Goal: Information Seeking & Learning: Learn about a topic

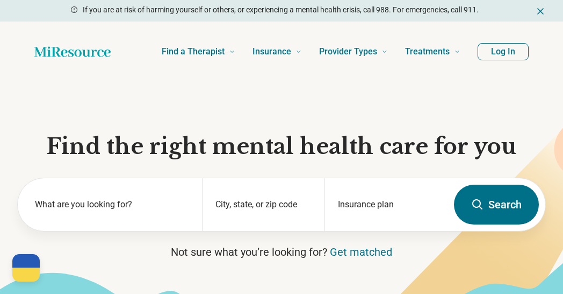
click at [491, 53] on button "Log In" at bounding box center [503, 51] width 51 height 17
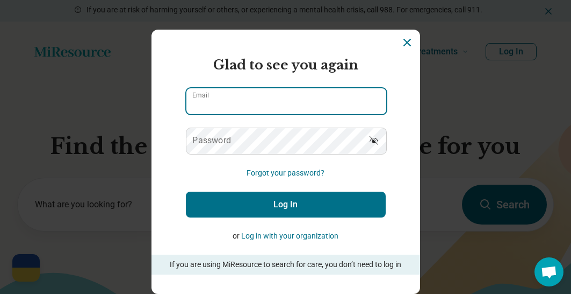
click at [260, 103] on input "Email" at bounding box center [287, 101] width 200 height 26
type input "**********"
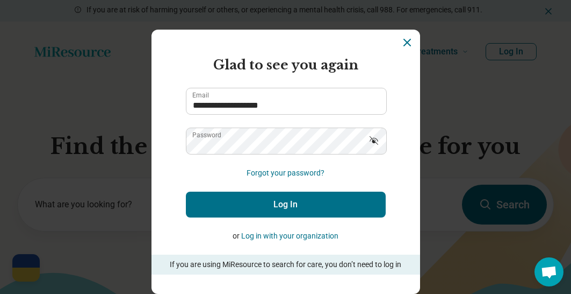
click at [372, 140] on icon "Show password" at bounding box center [374, 140] width 11 height 11
click at [282, 201] on button "Log In" at bounding box center [286, 204] width 200 height 26
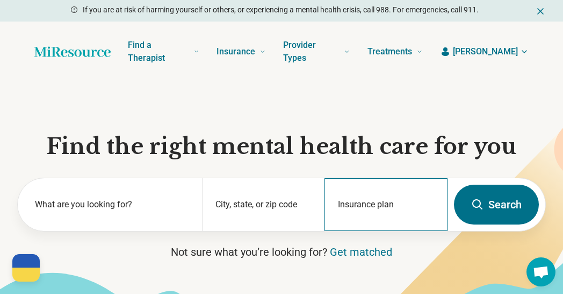
click at [337, 203] on div "Insurance plan" at bounding box center [386, 204] width 123 height 53
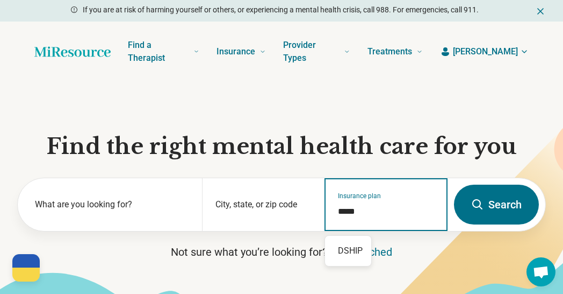
type input "*****"
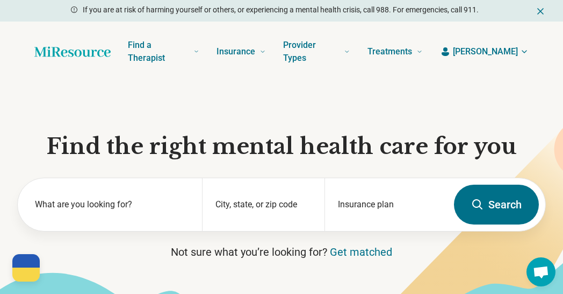
click at [471, 209] on icon at bounding box center [477, 204] width 13 height 13
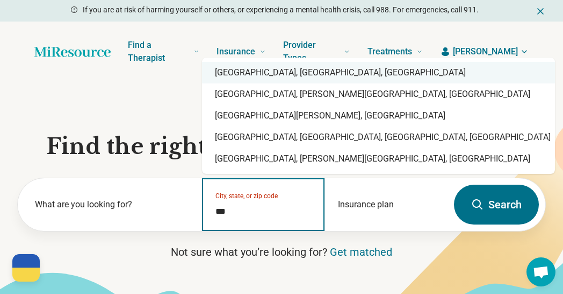
click at [270, 78] on div "[GEOGRAPHIC_DATA], [GEOGRAPHIC_DATA], [GEOGRAPHIC_DATA]" at bounding box center [378, 73] width 353 height 22
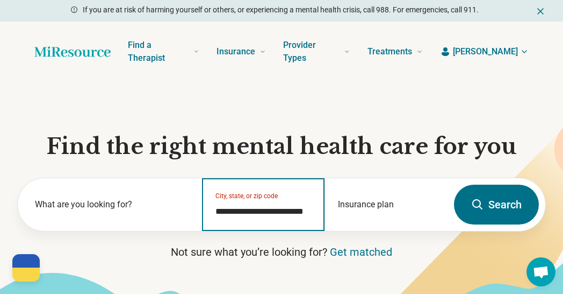
type input "**********"
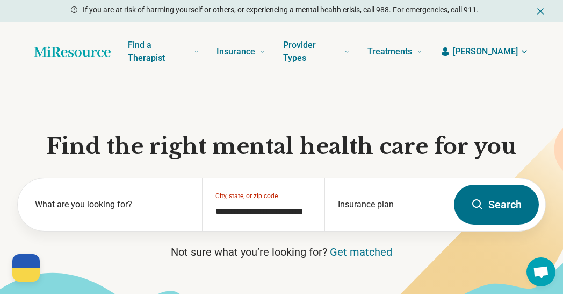
click at [478, 202] on icon at bounding box center [477, 204] width 13 height 13
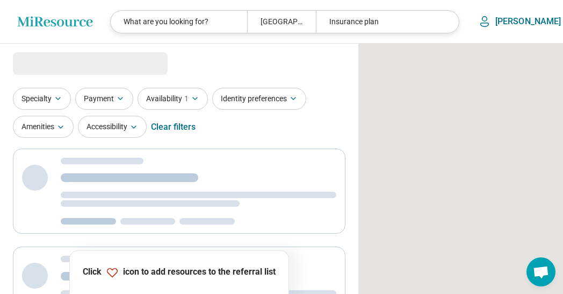
select select "***"
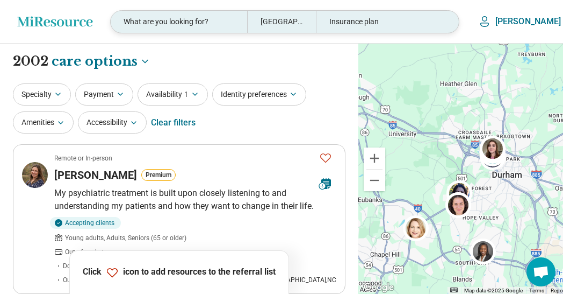
click at [191, 24] on div "What are you looking for?" at bounding box center [179, 22] width 137 height 22
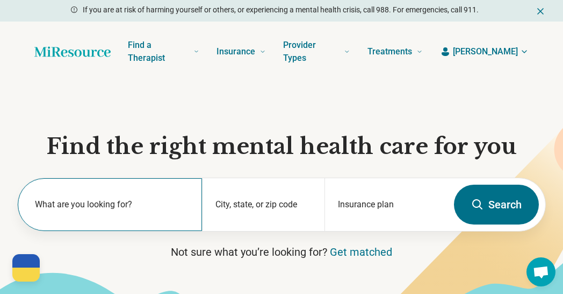
drag, startPoint x: 60, startPoint y: 209, endPoint x: 67, endPoint y: 212, distance: 8.2
click at [60, 209] on label "What are you looking for?" at bounding box center [112, 204] width 154 height 13
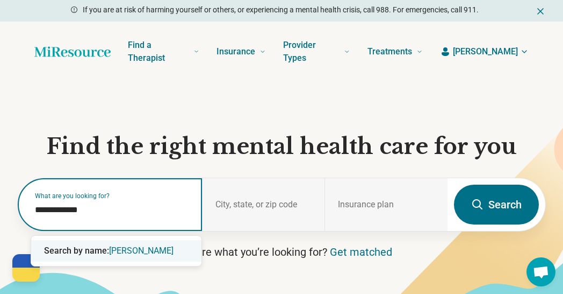
click at [53, 209] on input "**********" at bounding box center [112, 209] width 154 height 13
click at [35, 207] on input "**********" at bounding box center [112, 209] width 154 height 13
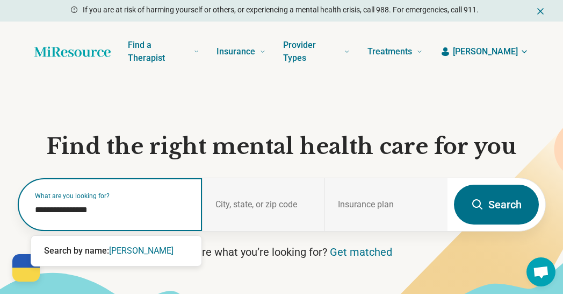
click at [108, 210] on input "**********" at bounding box center [112, 209] width 154 height 13
type input "**********"
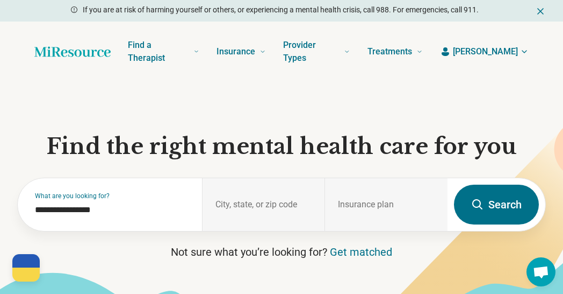
click at [483, 210] on icon at bounding box center [477, 204] width 13 height 13
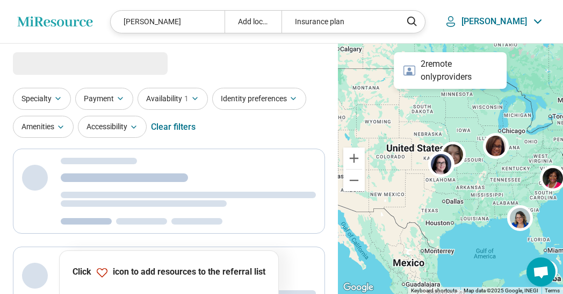
select select "***"
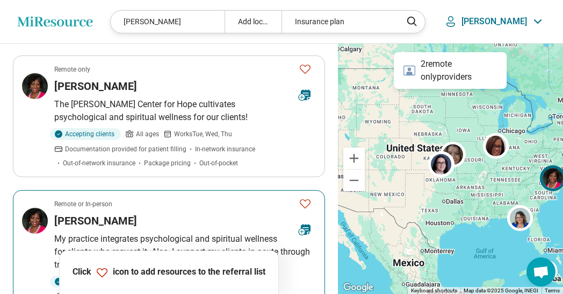
scroll to position [784, 0]
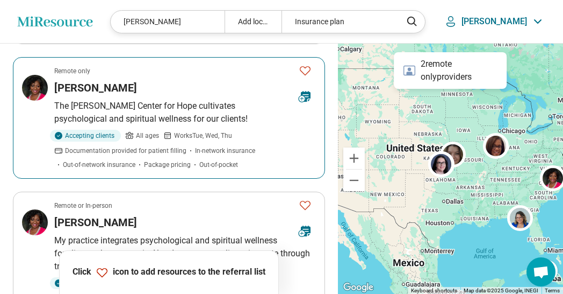
click at [304, 67] on icon "Favorite" at bounding box center [305, 70] width 11 height 9
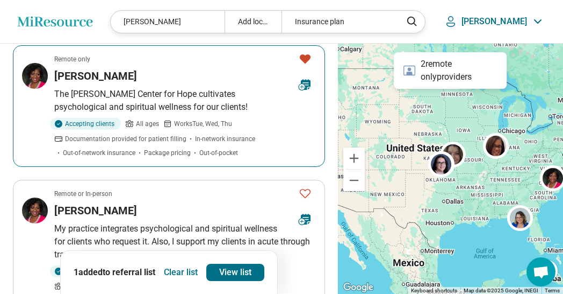
scroll to position [786, 0]
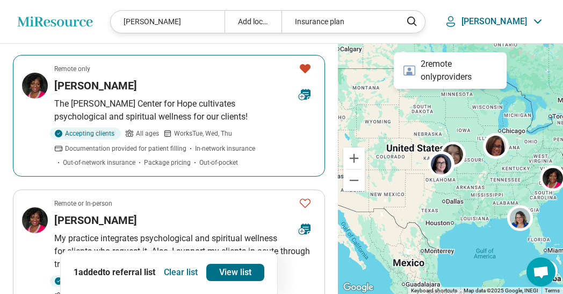
click at [310, 66] on icon "Favorite" at bounding box center [305, 68] width 11 height 9
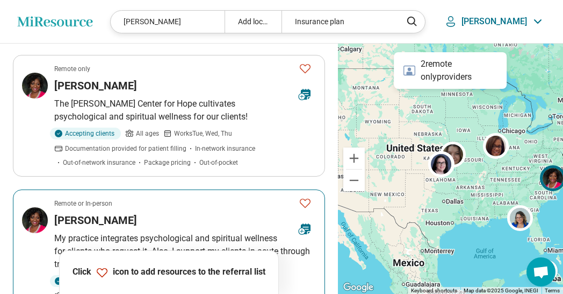
click at [311, 199] on icon "Favorite" at bounding box center [305, 202] width 13 height 13
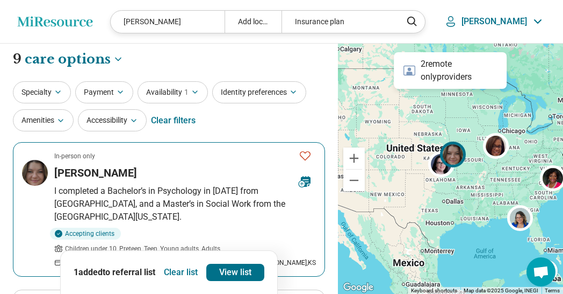
scroll to position [0, 0]
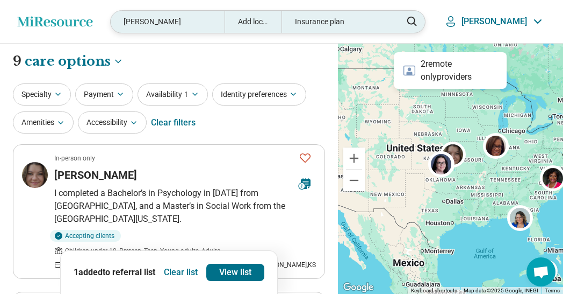
click at [202, 20] on div "[PERSON_NAME]" at bounding box center [168, 22] width 114 height 22
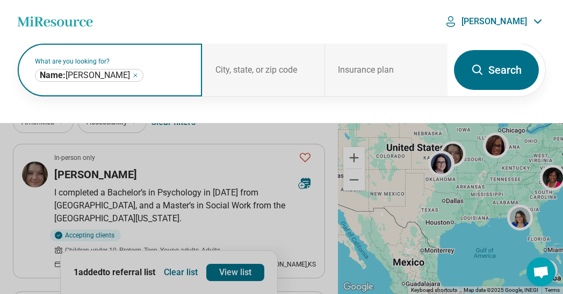
click at [139, 76] on icon "Remove" at bounding box center [135, 75] width 6 height 6
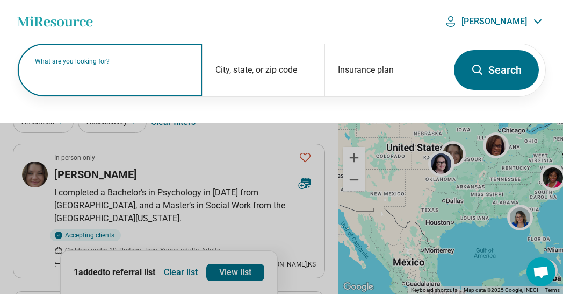
click at [123, 65] on label "What are you looking for?" at bounding box center [112, 61] width 154 height 6
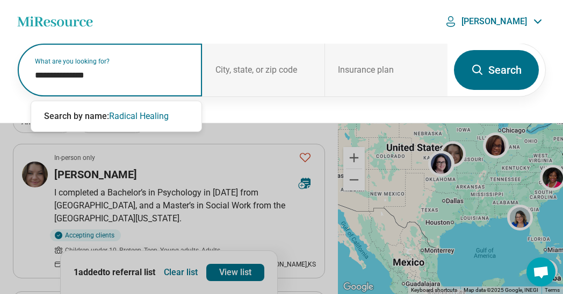
type input "**********"
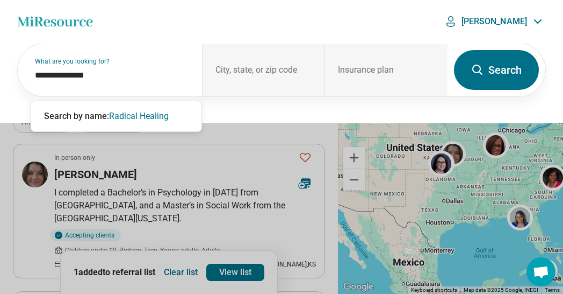
click at [485, 73] on button "Search" at bounding box center [496, 70] width 85 height 40
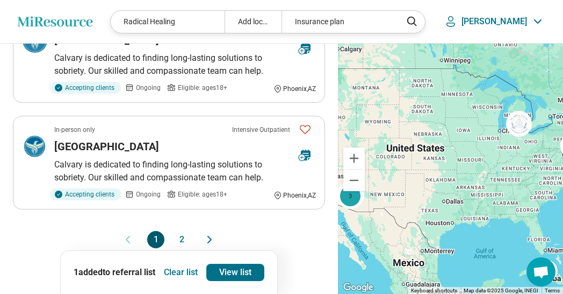
scroll to position [1237, 0]
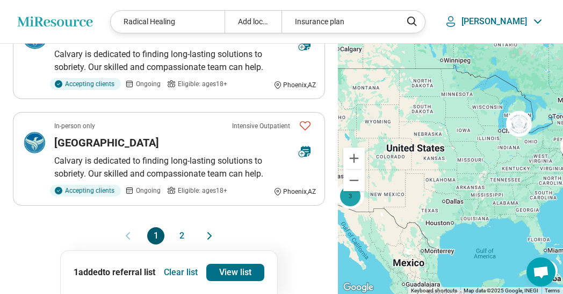
click at [177, 227] on button "2" at bounding box center [181, 235] width 17 height 17
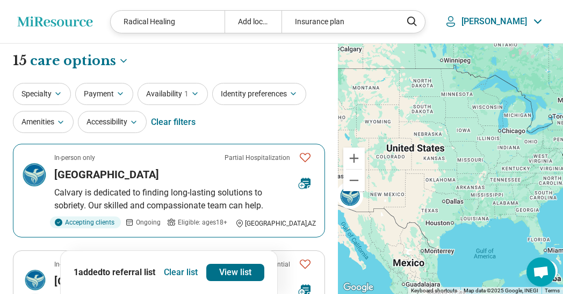
scroll to position [0, 0]
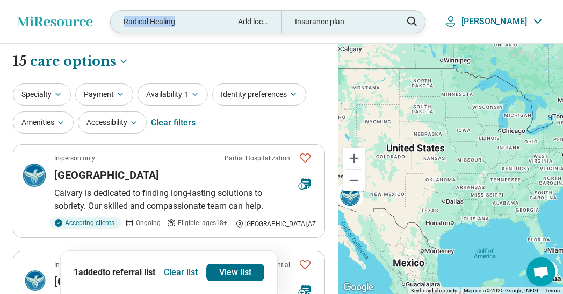
drag, startPoint x: 189, startPoint y: 22, endPoint x: 121, endPoint y: 26, distance: 67.8
click at [121, 26] on div "Radical Healing" at bounding box center [168, 22] width 114 height 22
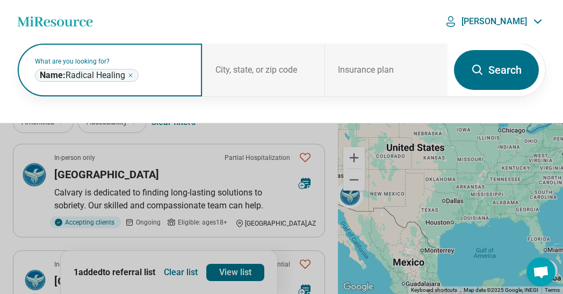
click at [135, 74] on div "**********" at bounding box center [87, 75] width 104 height 13
click at [133, 74] on icon "Remove" at bounding box center [130, 75] width 6 height 6
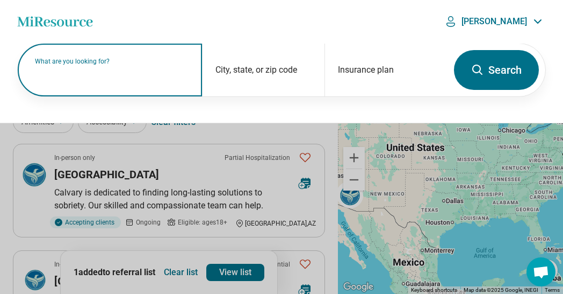
click at [132, 65] on label "What are you looking for?" at bounding box center [112, 61] width 154 height 6
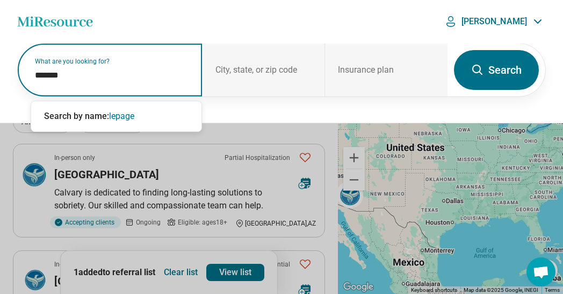
type input "******"
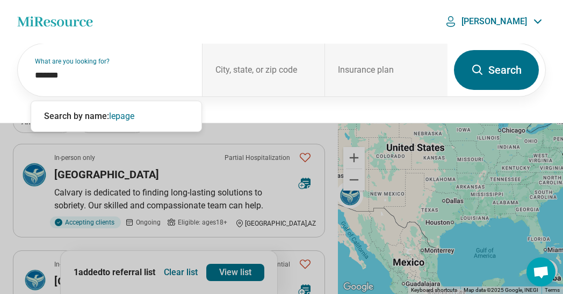
click at [485, 68] on button "Search" at bounding box center [496, 70] width 85 height 40
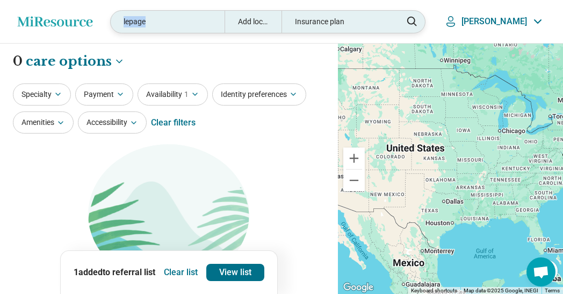
drag, startPoint x: 194, startPoint y: 20, endPoint x: 120, endPoint y: 16, distance: 73.7
click at [120, 16] on div "lepage" at bounding box center [168, 22] width 114 height 22
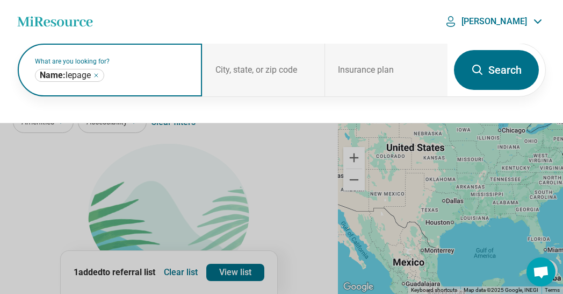
click at [99, 77] on icon "Remove" at bounding box center [96, 75] width 6 height 6
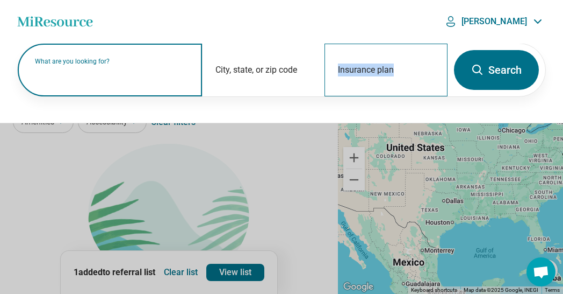
click at [360, 69] on div "Insurance plan" at bounding box center [386, 70] width 123 height 53
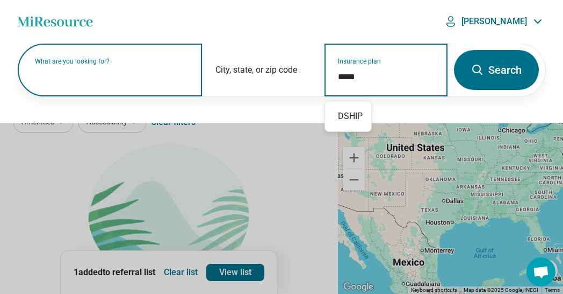
type input "*****"
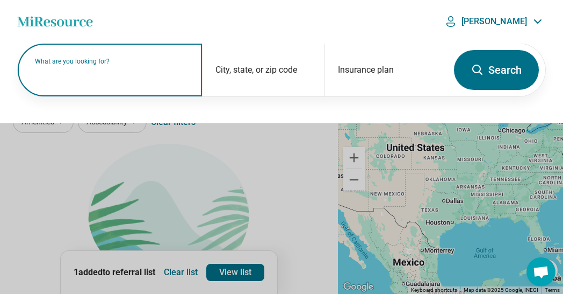
click at [501, 76] on button "Search" at bounding box center [496, 70] width 85 height 40
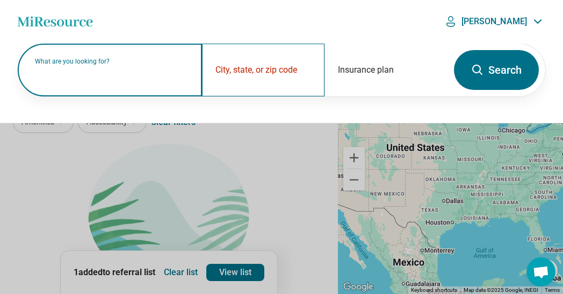
click at [243, 63] on div "City, state, or zip code" at bounding box center [263, 70] width 123 height 53
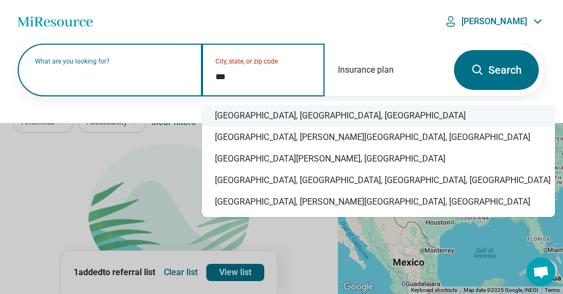
drag, startPoint x: 267, startPoint y: 109, endPoint x: 284, endPoint y: 113, distance: 18.3
click at [267, 109] on div "[GEOGRAPHIC_DATA], [GEOGRAPHIC_DATA], [GEOGRAPHIC_DATA]" at bounding box center [378, 116] width 353 height 22
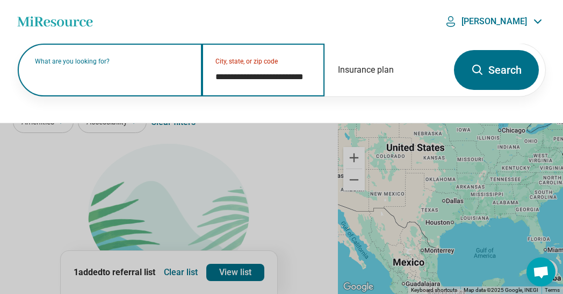
type input "**********"
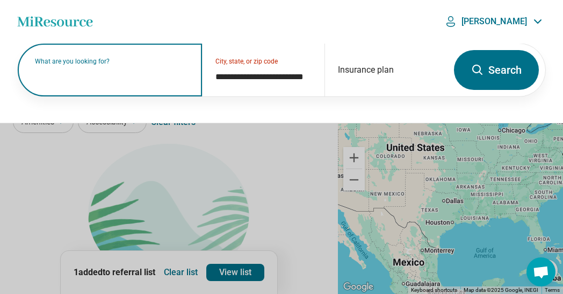
click at [499, 62] on button "Search" at bounding box center [496, 70] width 85 height 40
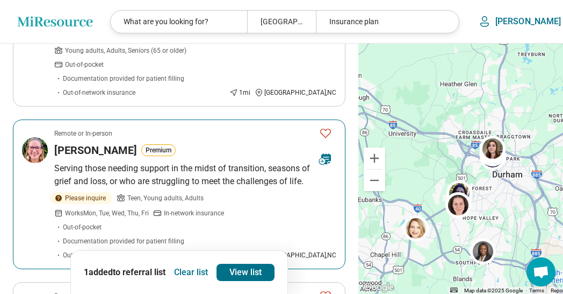
scroll to position [382, 0]
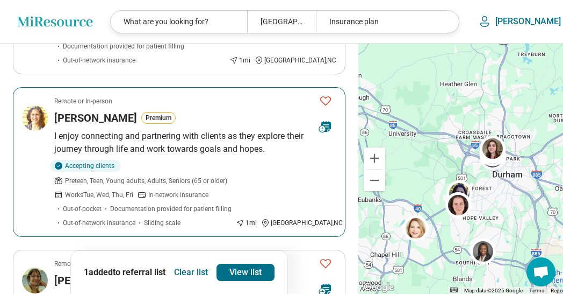
click at [319, 94] on icon "Favorite" at bounding box center [325, 100] width 13 height 13
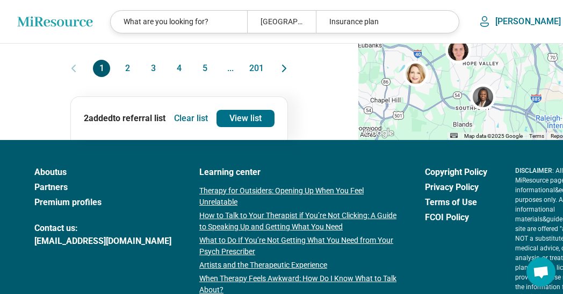
scroll to position [1473, 0]
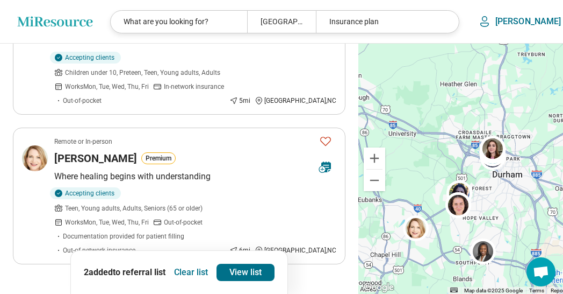
click at [121, 285] on button "2" at bounding box center [127, 293] width 17 height 17
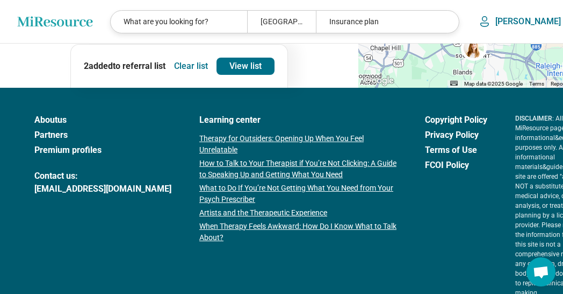
scroll to position [1565, 0]
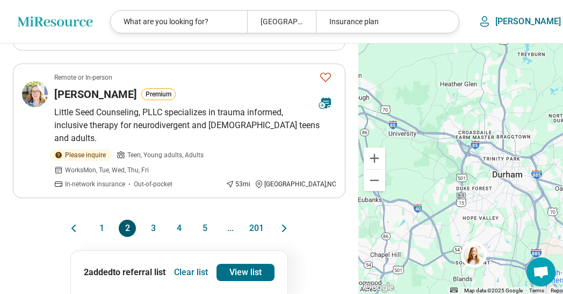
click at [145, 227] on button "3" at bounding box center [153, 227] width 17 height 17
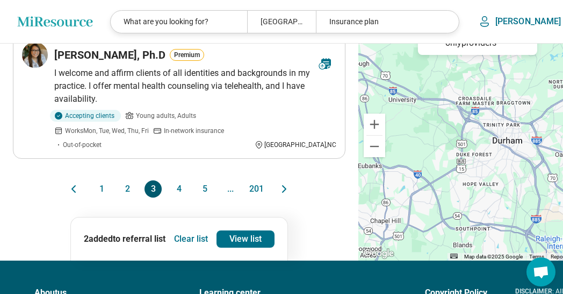
click at [170, 197] on button "4" at bounding box center [178, 188] width 17 height 17
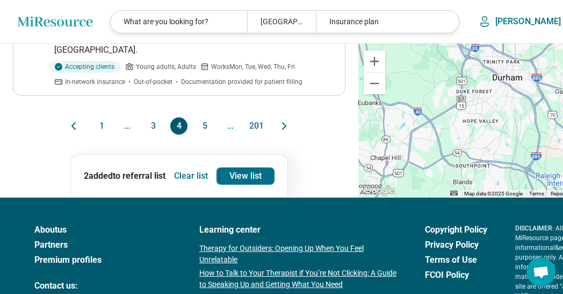
scroll to position [1407, 0]
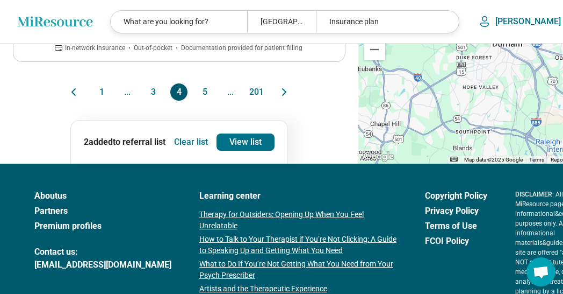
click at [198, 101] on button "5" at bounding box center [204, 91] width 17 height 17
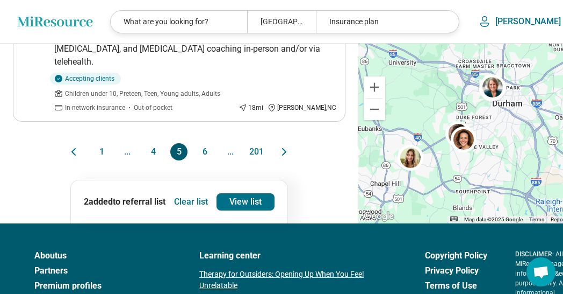
scroll to position [1499, 0]
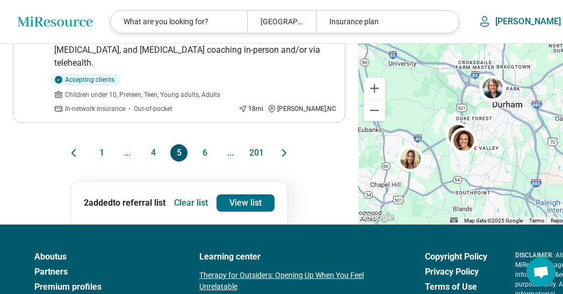
click at [196, 150] on button "6" at bounding box center [204, 152] width 17 height 17
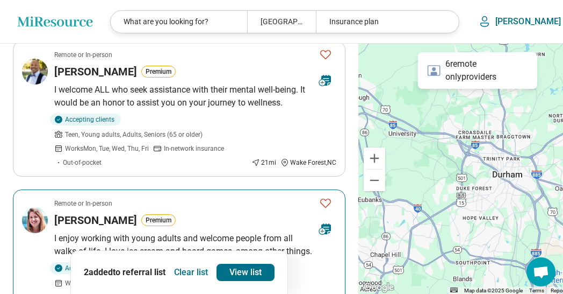
scroll to position [103, 0]
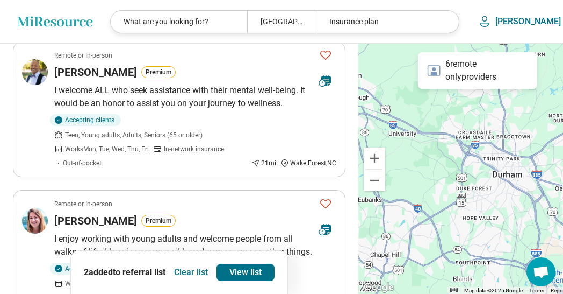
click at [187, 271] on button "Clear list" at bounding box center [191, 271] width 42 height 17
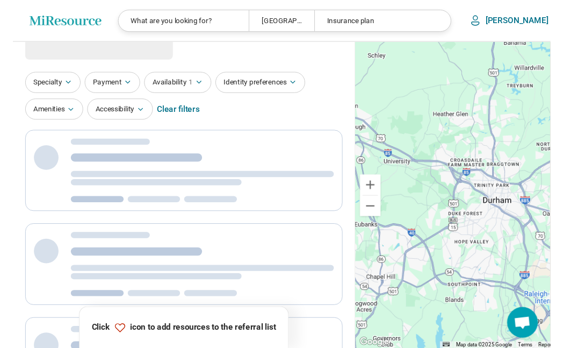
scroll to position [0, 0]
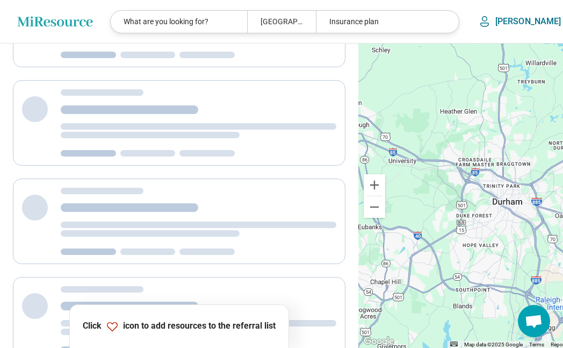
scroll to position [80, 0]
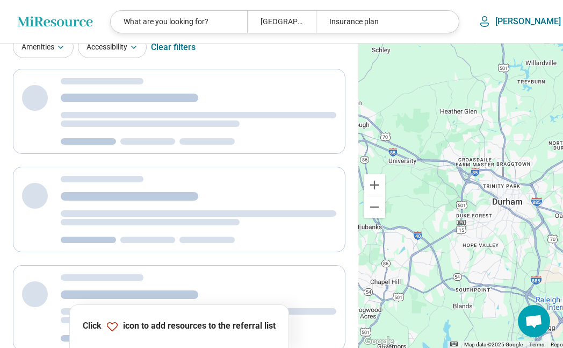
click at [231, 59] on div "Specialty Payment Availability 1 Identity preferences Amenities Accessibility C…" at bounding box center [179, 34] width 333 height 52
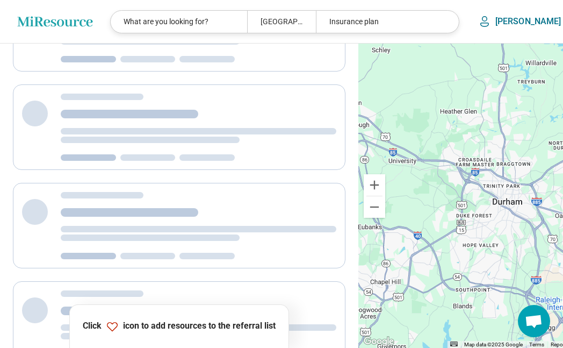
scroll to position [0, 0]
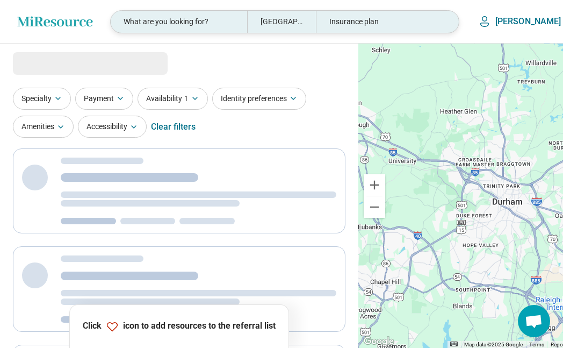
click at [367, 20] on div "Insurance plan" at bounding box center [384, 22] width 137 height 22
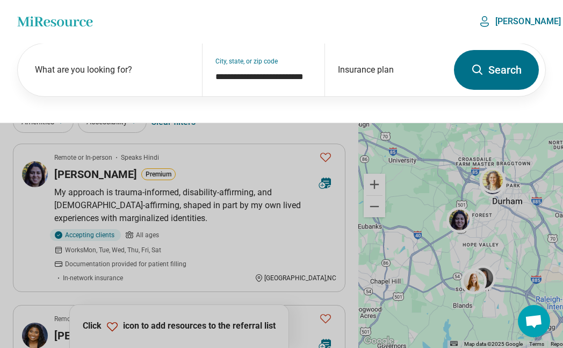
click at [497, 58] on button "Search" at bounding box center [496, 70] width 85 height 40
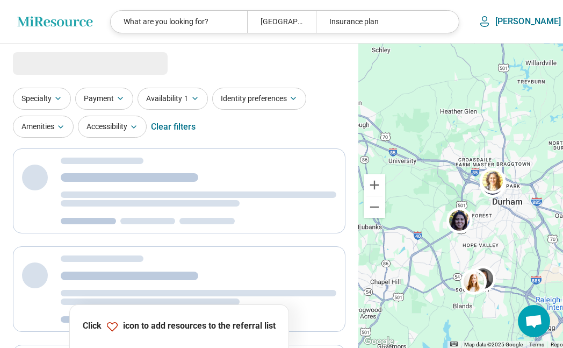
select select "***"
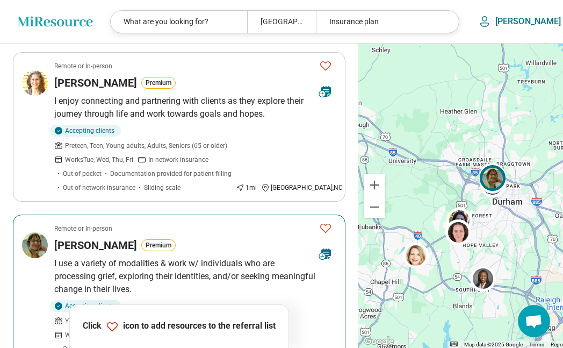
scroll to position [400, 0]
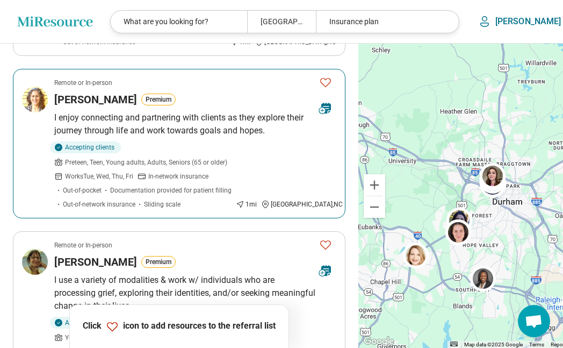
click at [320, 78] on icon "Favorite" at bounding box center [325, 82] width 11 height 9
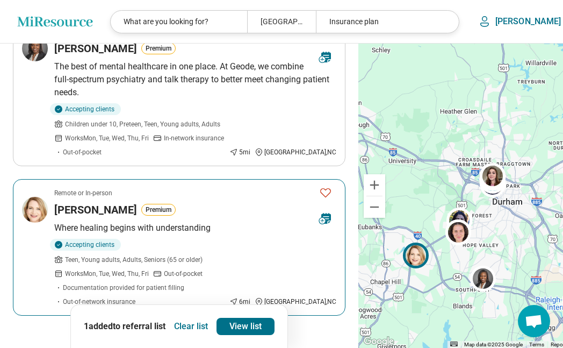
scroll to position [1400, 0]
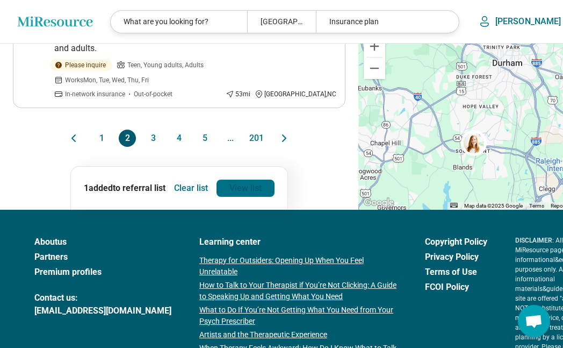
scroll to position [1655, 0]
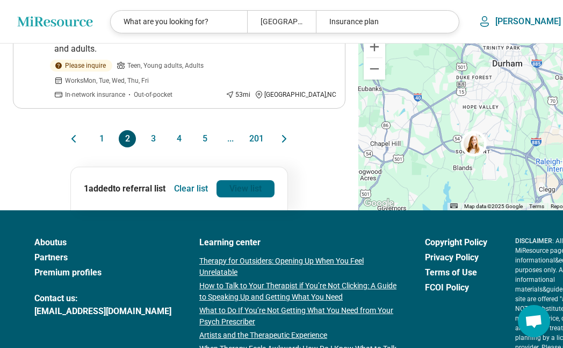
click at [228, 189] on link "View list" at bounding box center [246, 188] width 58 height 17
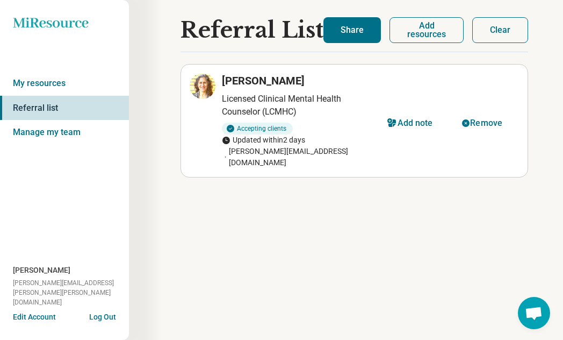
click at [346, 26] on button "Share" at bounding box center [353, 30] width 58 height 26
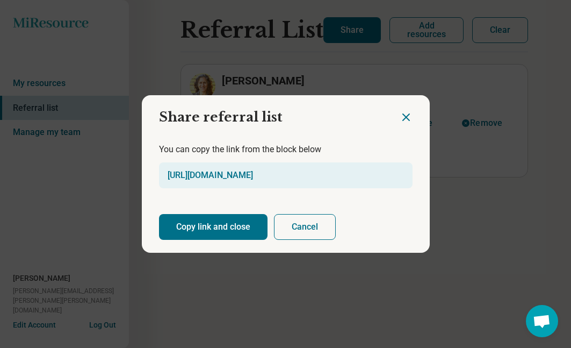
click at [228, 224] on button "Copy link and close" at bounding box center [213, 227] width 109 height 26
